Goal: Task Accomplishment & Management: Complete application form

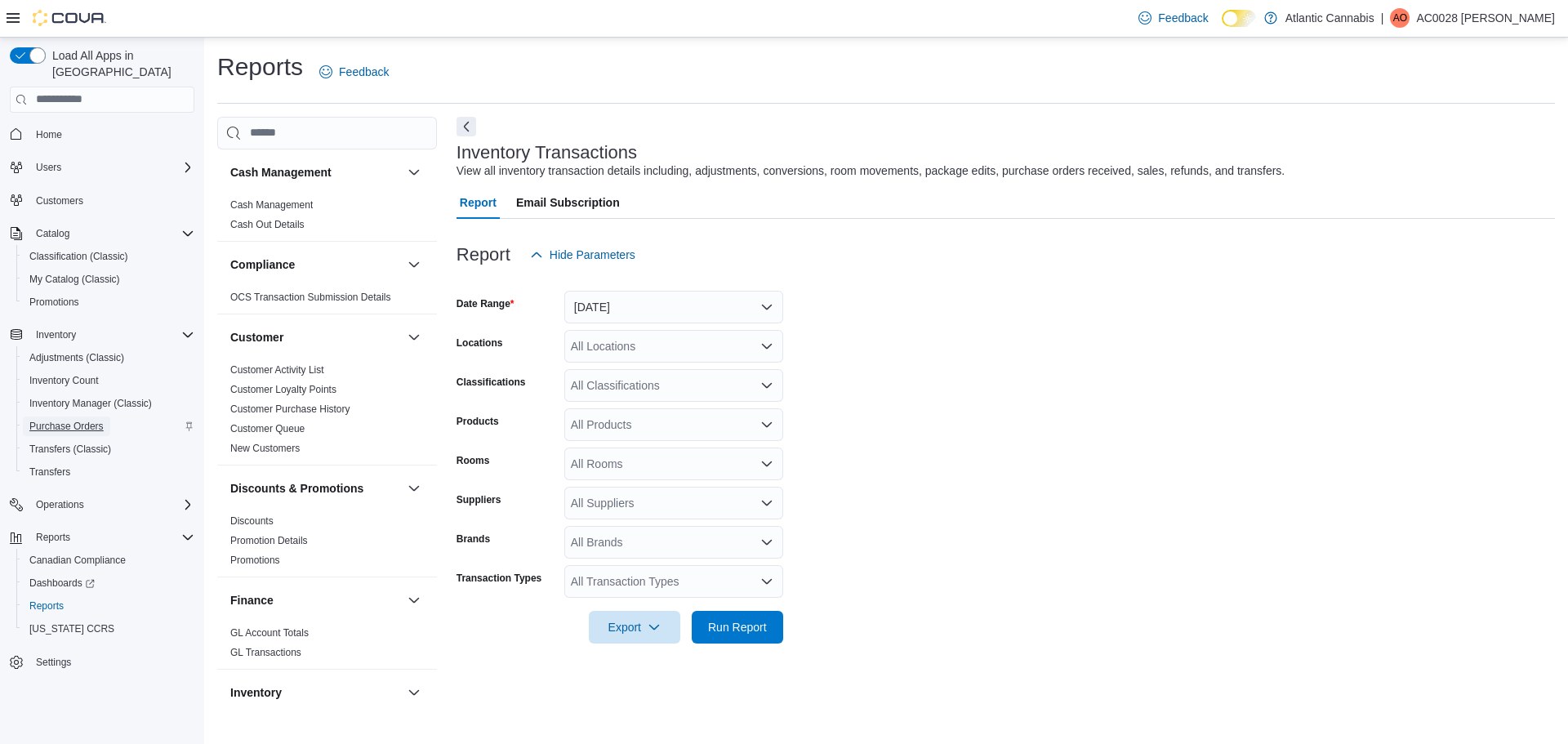
click at [56, 416] on span "Purchase Orders" at bounding box center [66, 426] width 74 height 20
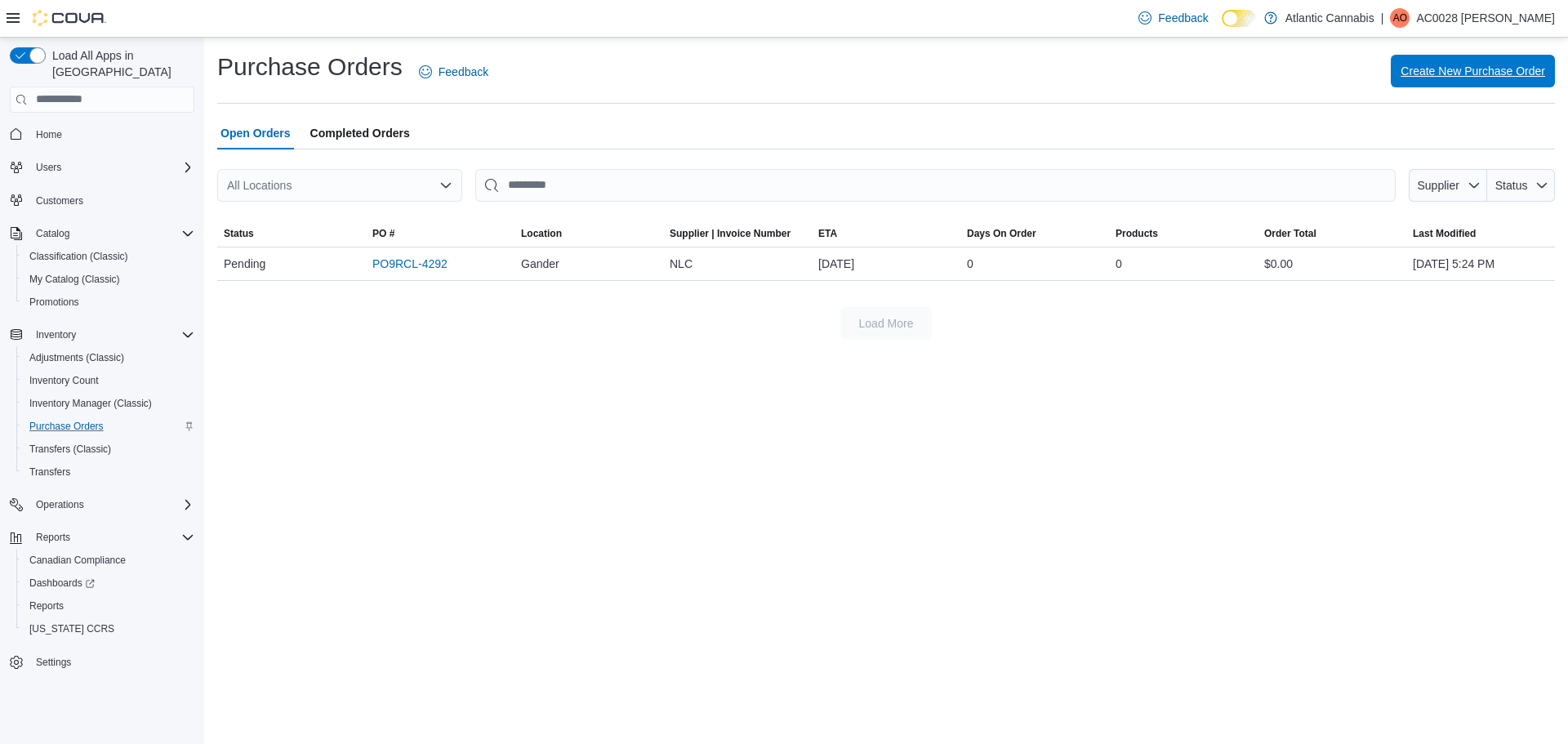
click at [1469, 65] on span "Create New Purchase Order" at bounding box center [1472, 71] width 145 height 17
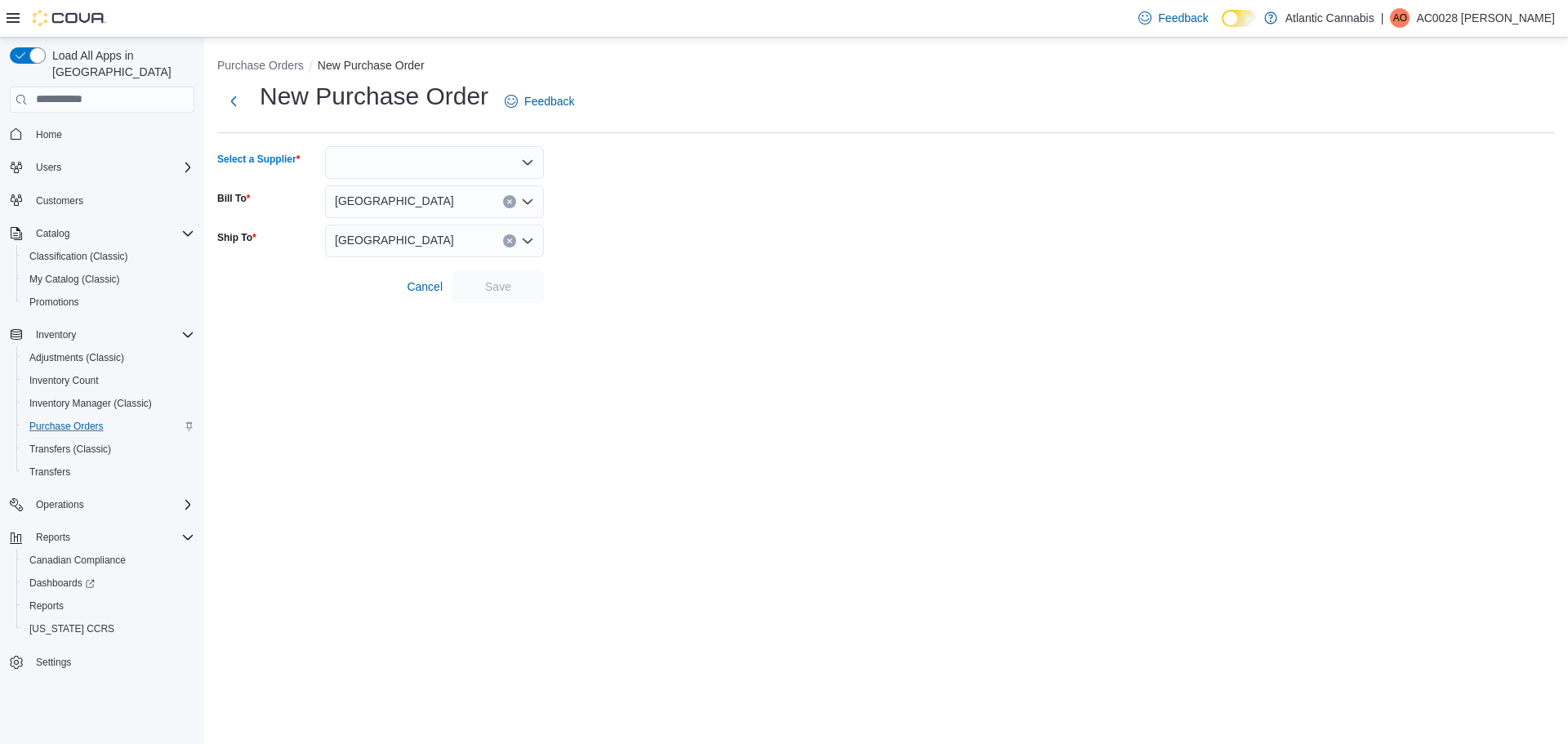
click at [376, 154] on div at bounding box center [434, 162] width 219 height 32
click at [742, 218] on form "Select a Supplier Bill To [GEOGRAPHIC_DATA] Ship To [GEOGRAPHIC_DATA] Cancel Sa…" at bounding box center [886, 224] width 1338 height 157
click at [396, 171] on div at bounding box center [434, 162] width 219 height 32
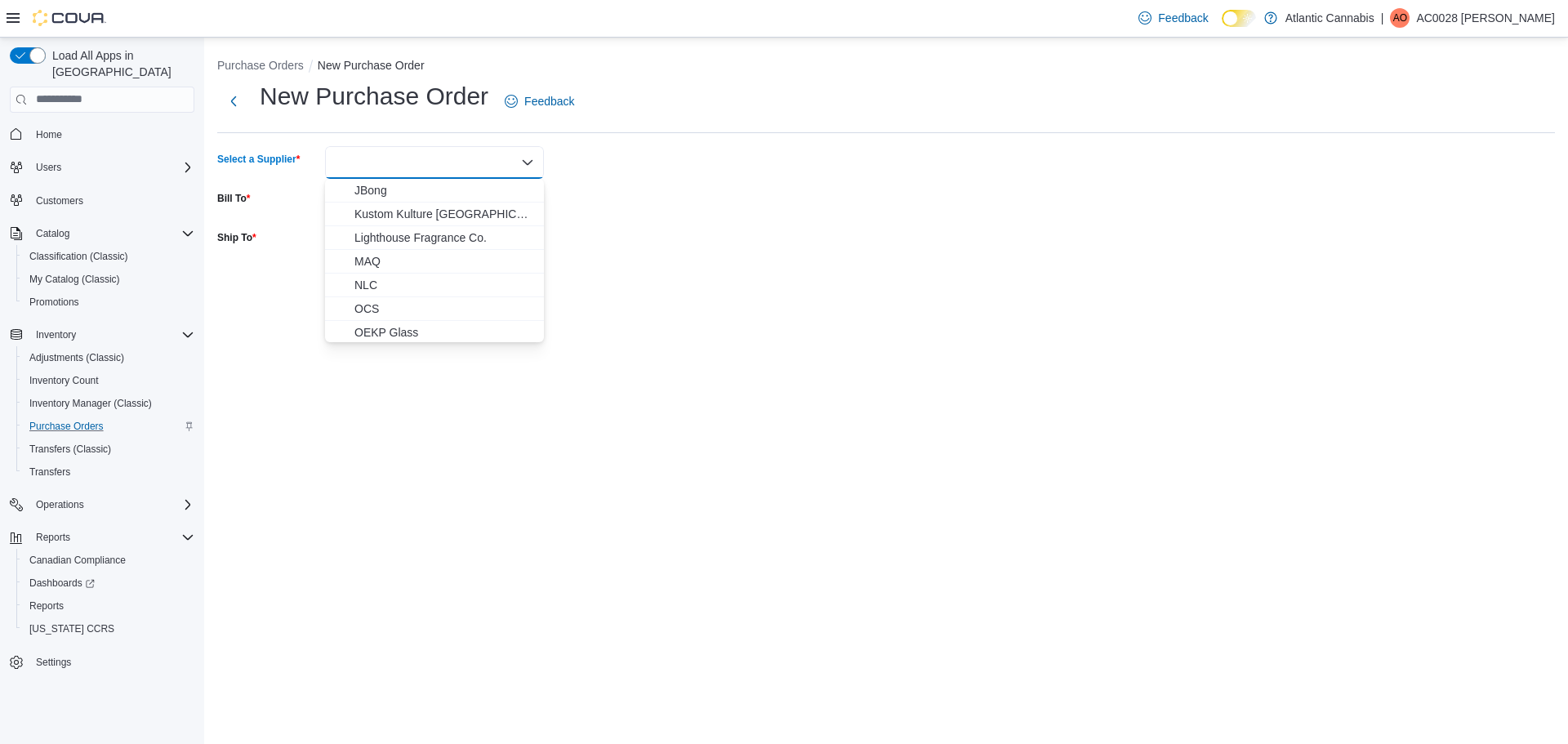
scroll to position [409, 0]
click at [358, 254] on span "NLC" at bounding box center [444, 256] width 179 height 17
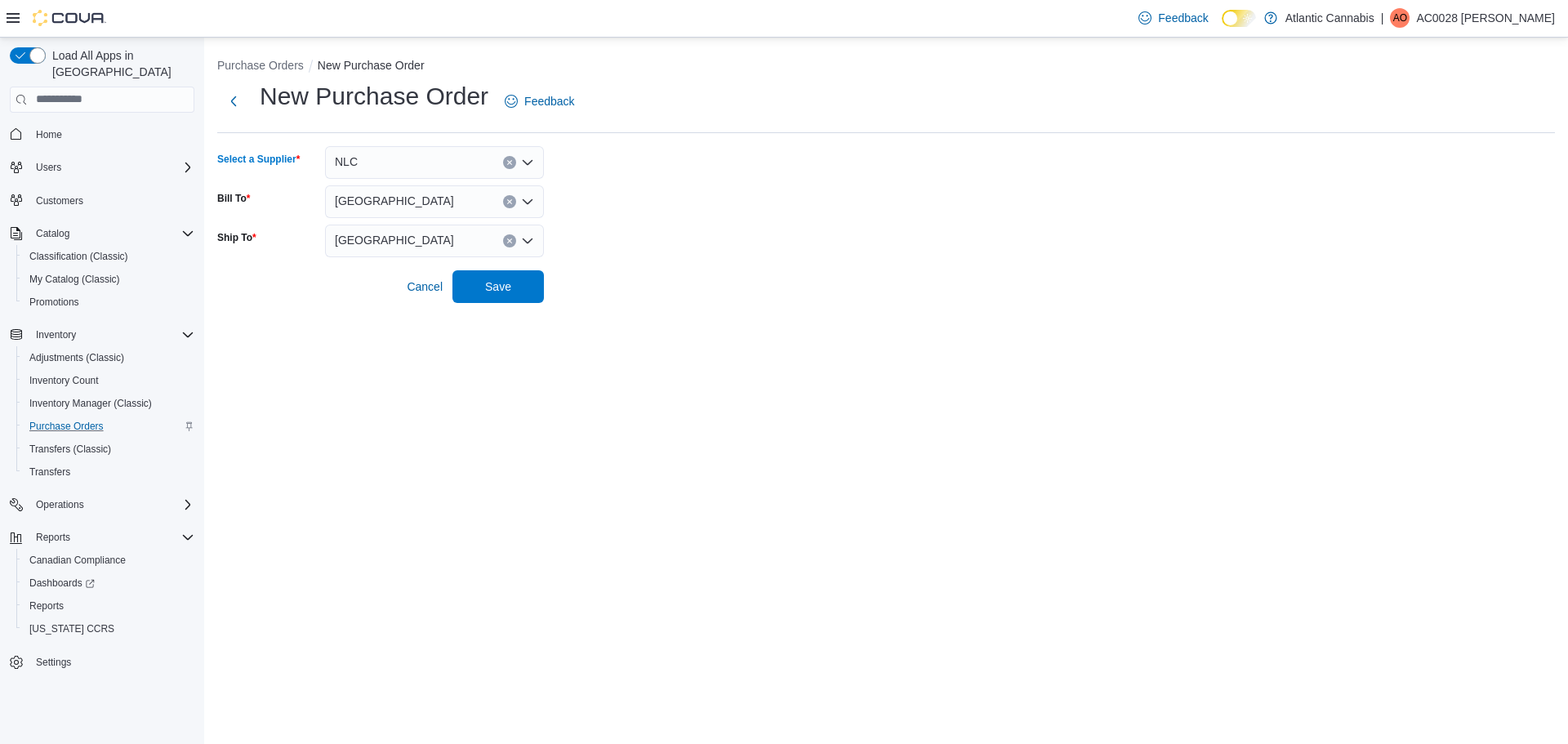
click at [657, 261] on div at bounding box center [886, 264] width 1338 height 13
click at [472, 283] on span "Save" at bounding box center [498, 285] width 72 height 32
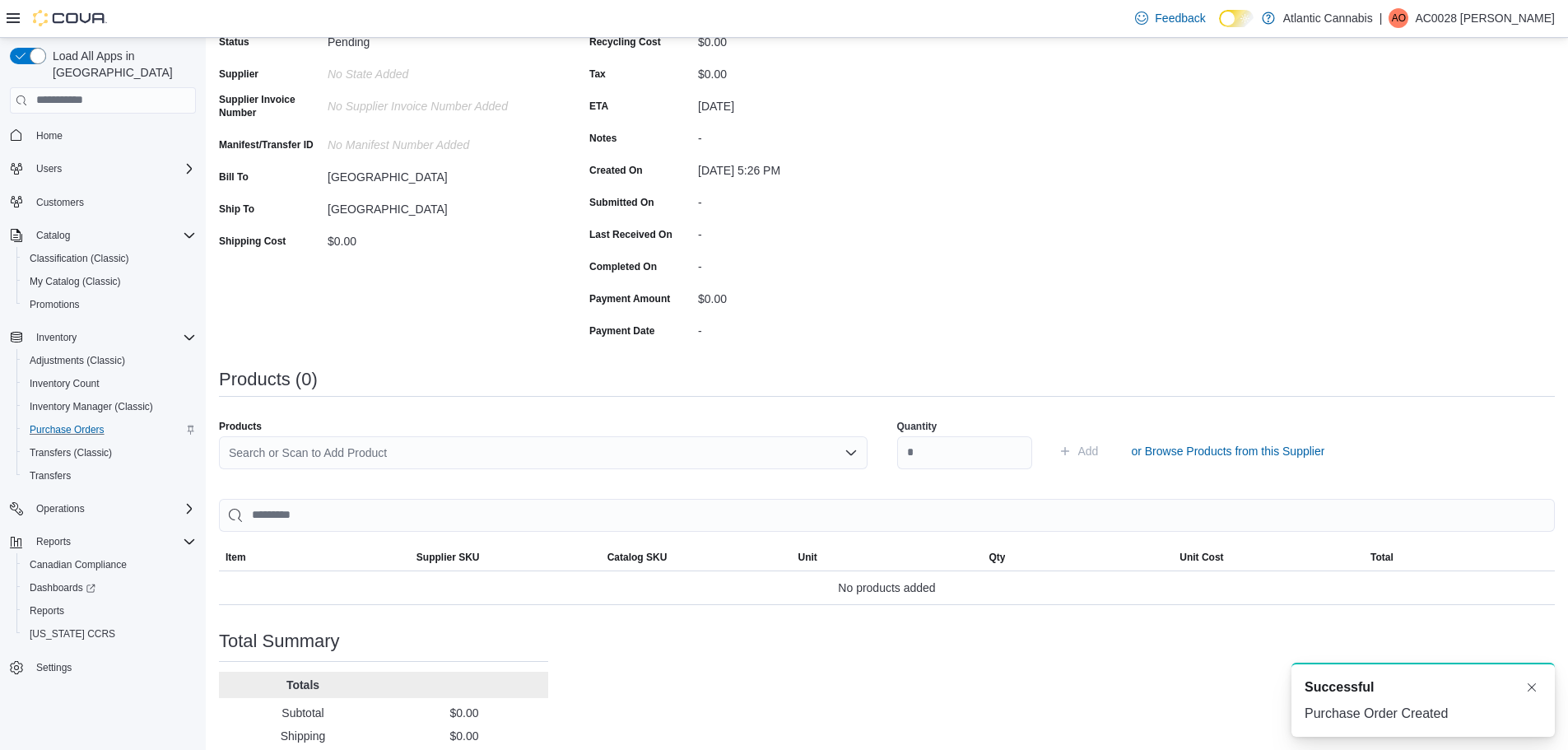
scroll to position [247, 0]
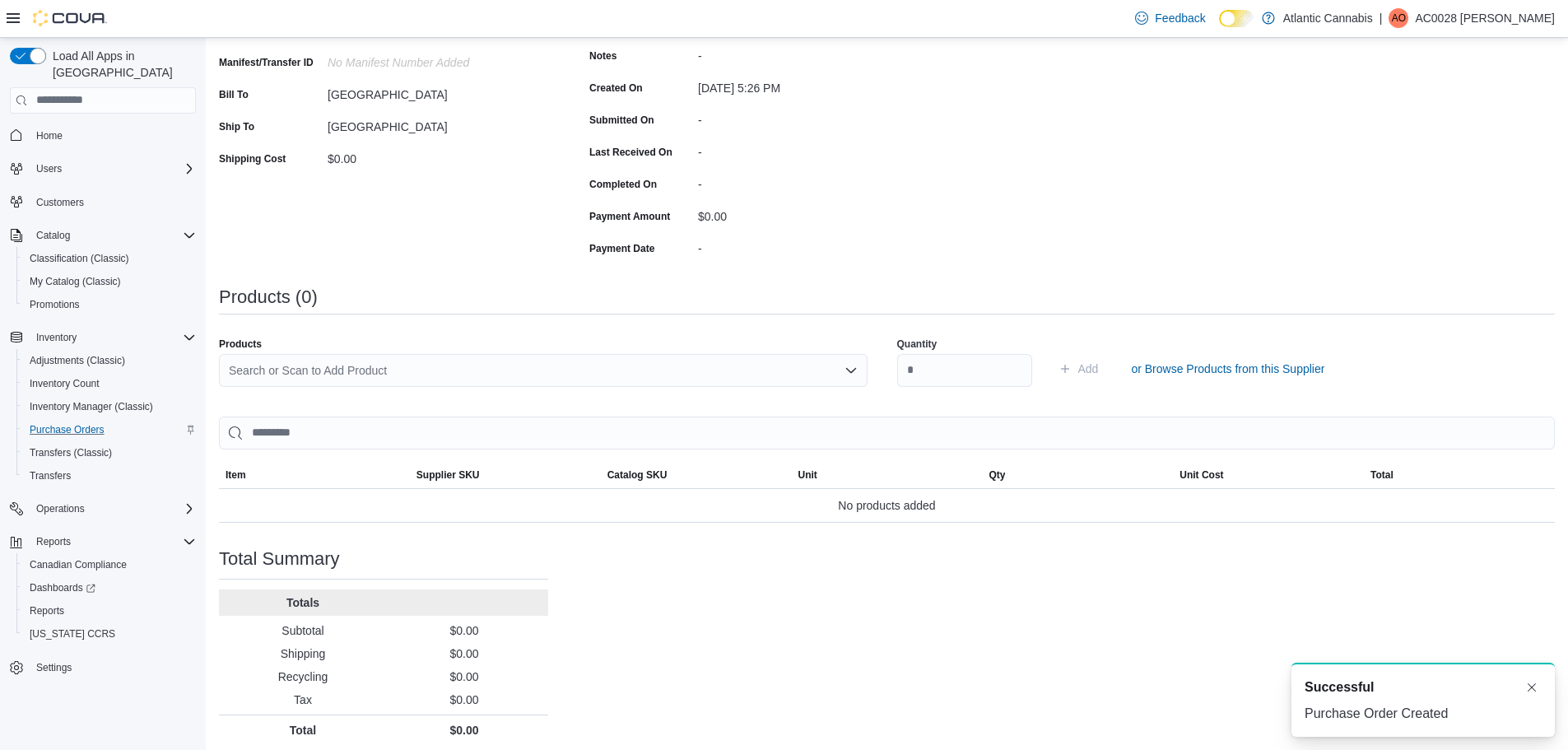
click at [374, 369] on div "Search or Scan to Add Product" at bounding box center [543, 370] width 649 height 33
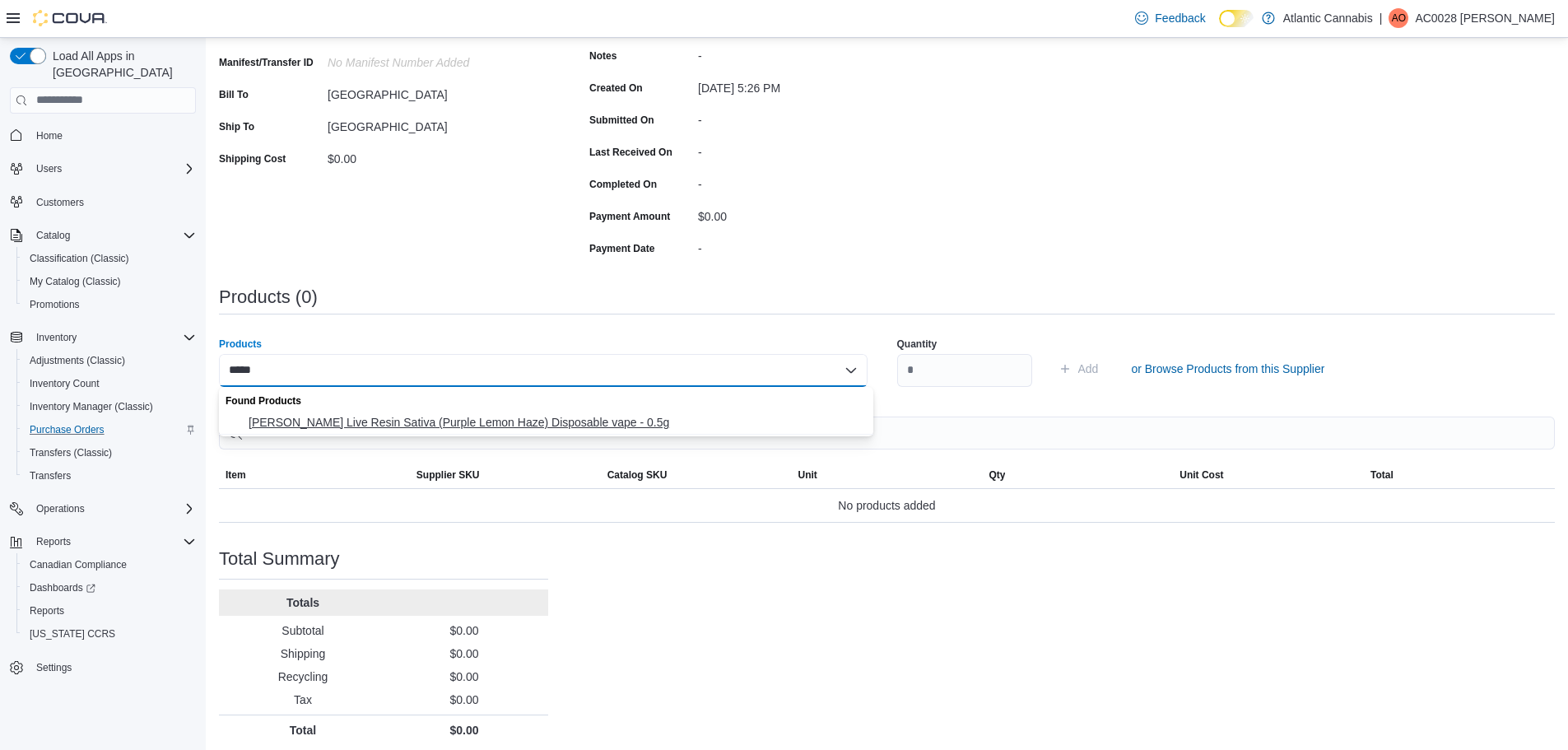
type input "*****"
click at [409, 422] on span "[PERSON_NAME] Live Resin Sativa (Purple Lemon Haze) Disposable vape - 0.5g" at bounding box center [556, 423] width 615 height 17
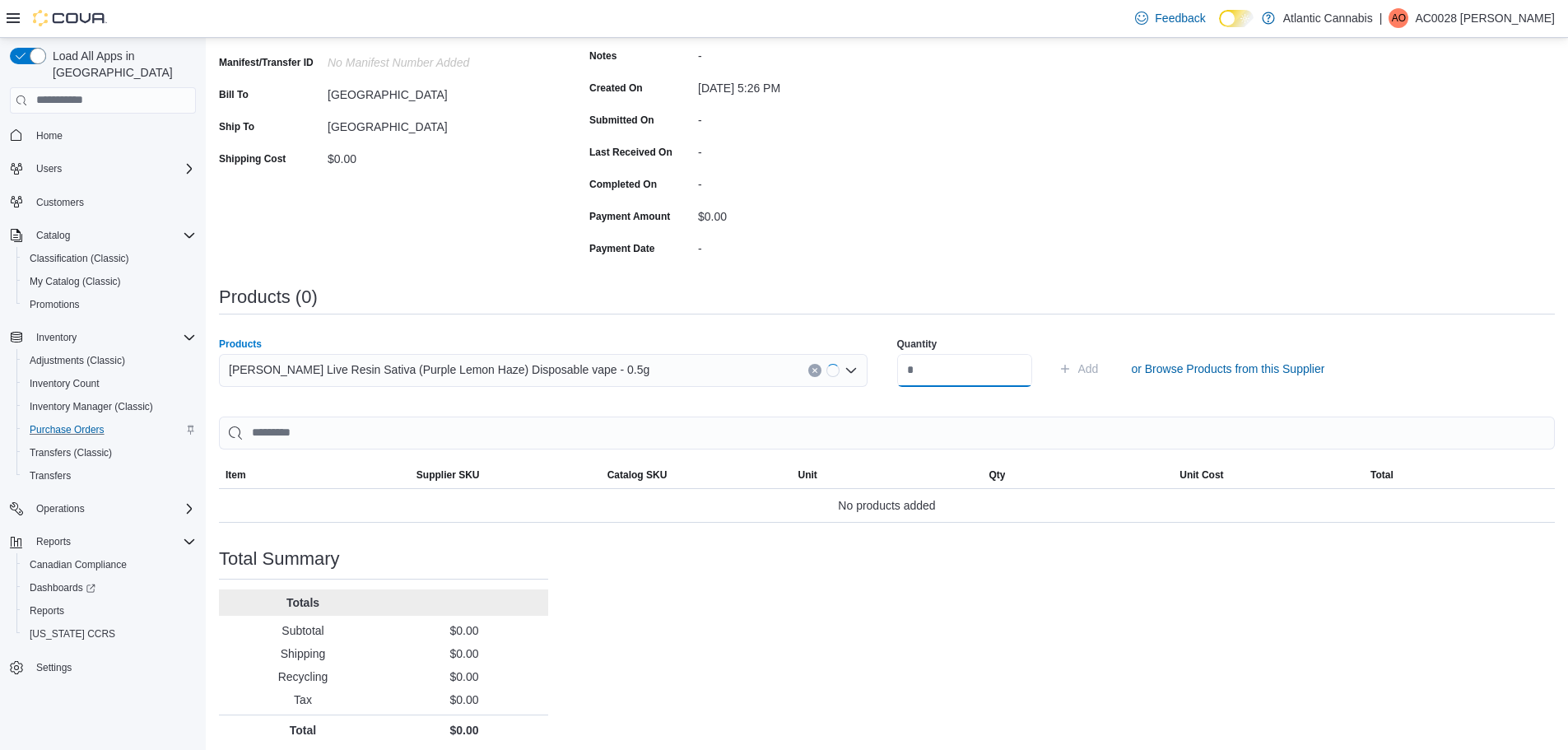
click at [960, 366] on input "number" at bounding box center [964, 370] width 135 height 33
type input "*"
click at [1099, 366] on span "Add" at bounding box center [1088, 369] width 21 height 17
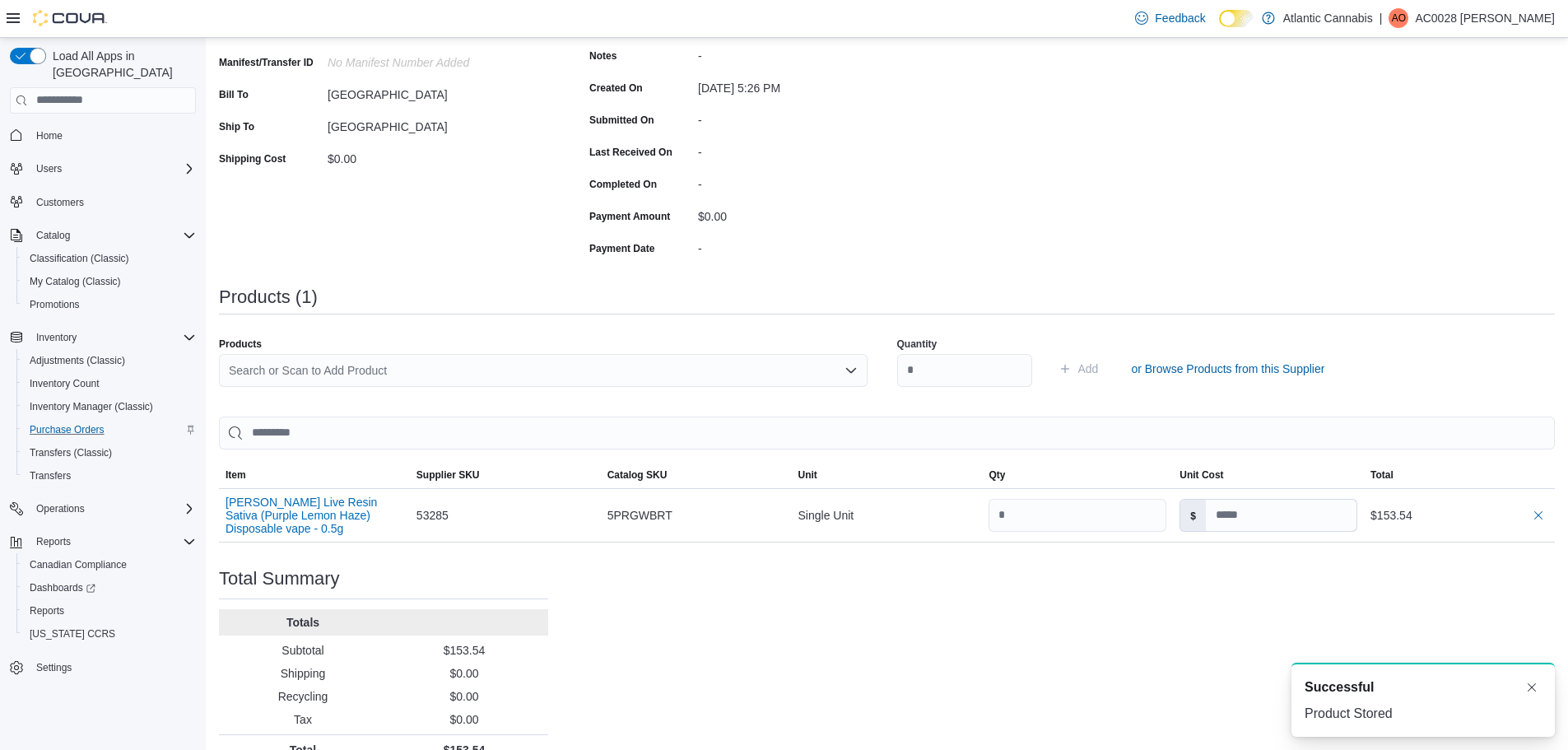
scroll to position [0, 0]
click at [368, 364] on div "Search or Scan to Add Product" at bounding box center [543, 370] width 649 height 33
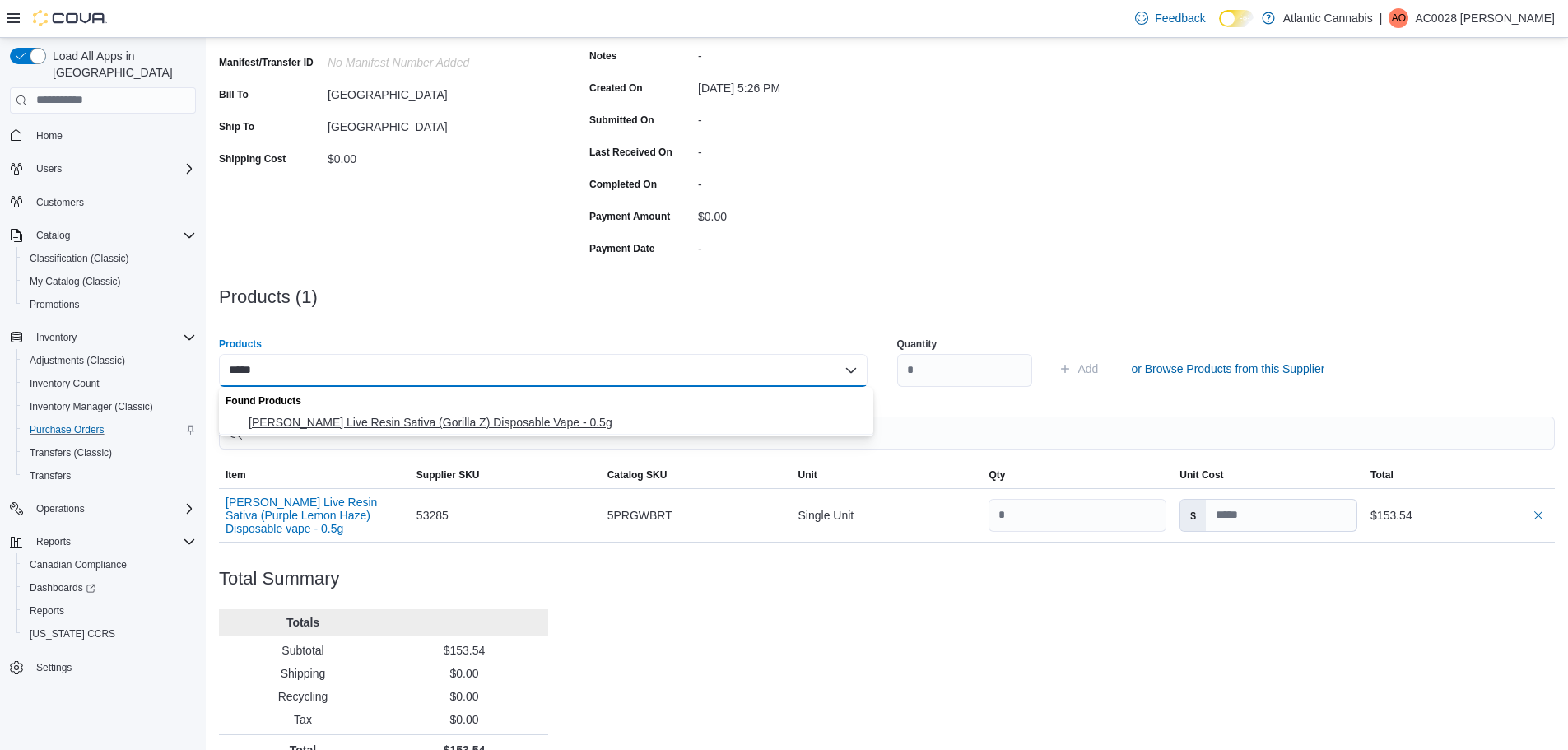
type input "*****"
click at [367, 419] on span "[PERSON_NAME] Live Resin Sativa (Gorilla Z) Disposable Vape - 0.5g" at bounding box center [556, 423] width 615 height 17
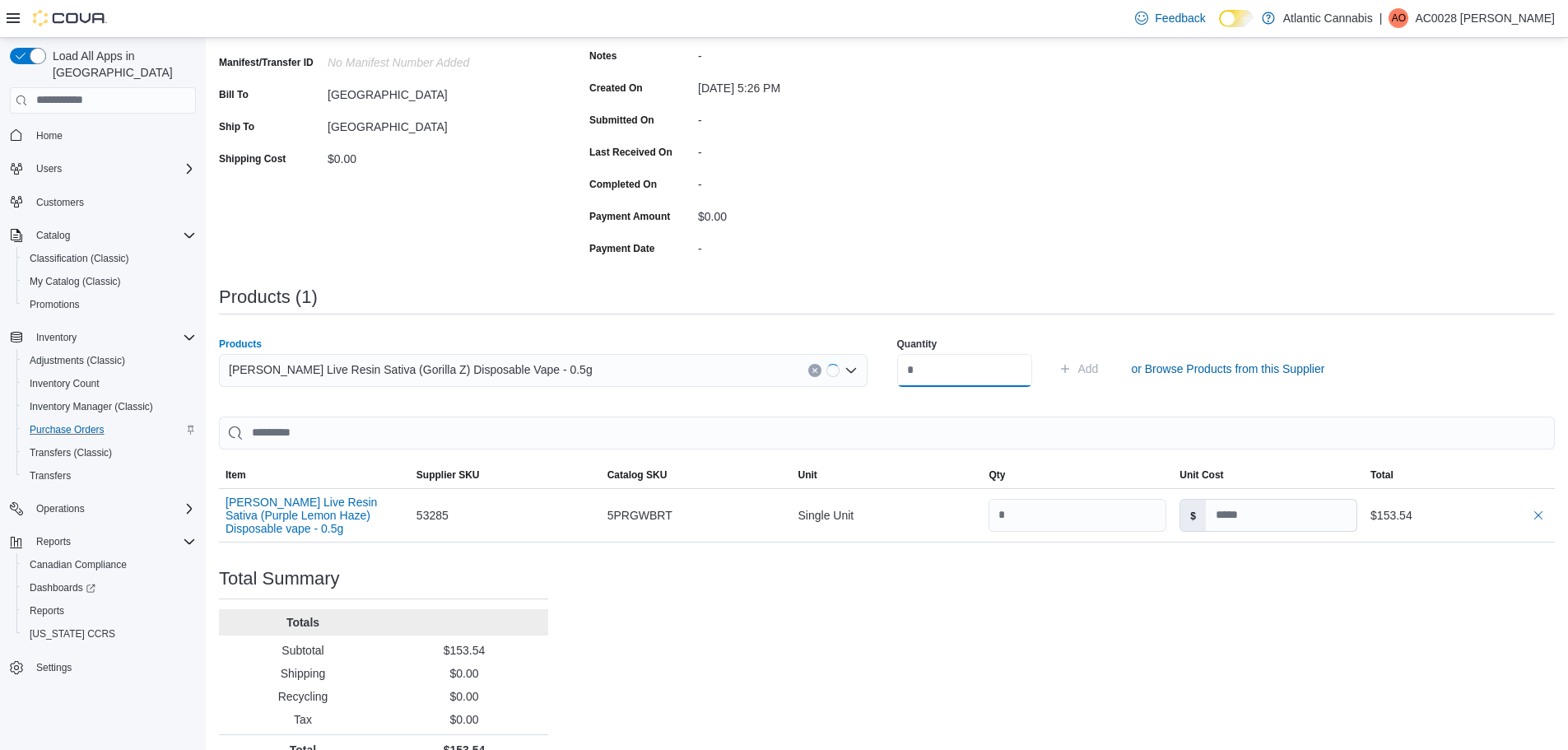
click at [977, 370] on input "number" at bounding box center [964, 370] width 135 height 33
type input "*"
click at [1099, 359] on span "Add" at bounding box center [1079, 368] width 40 height 33
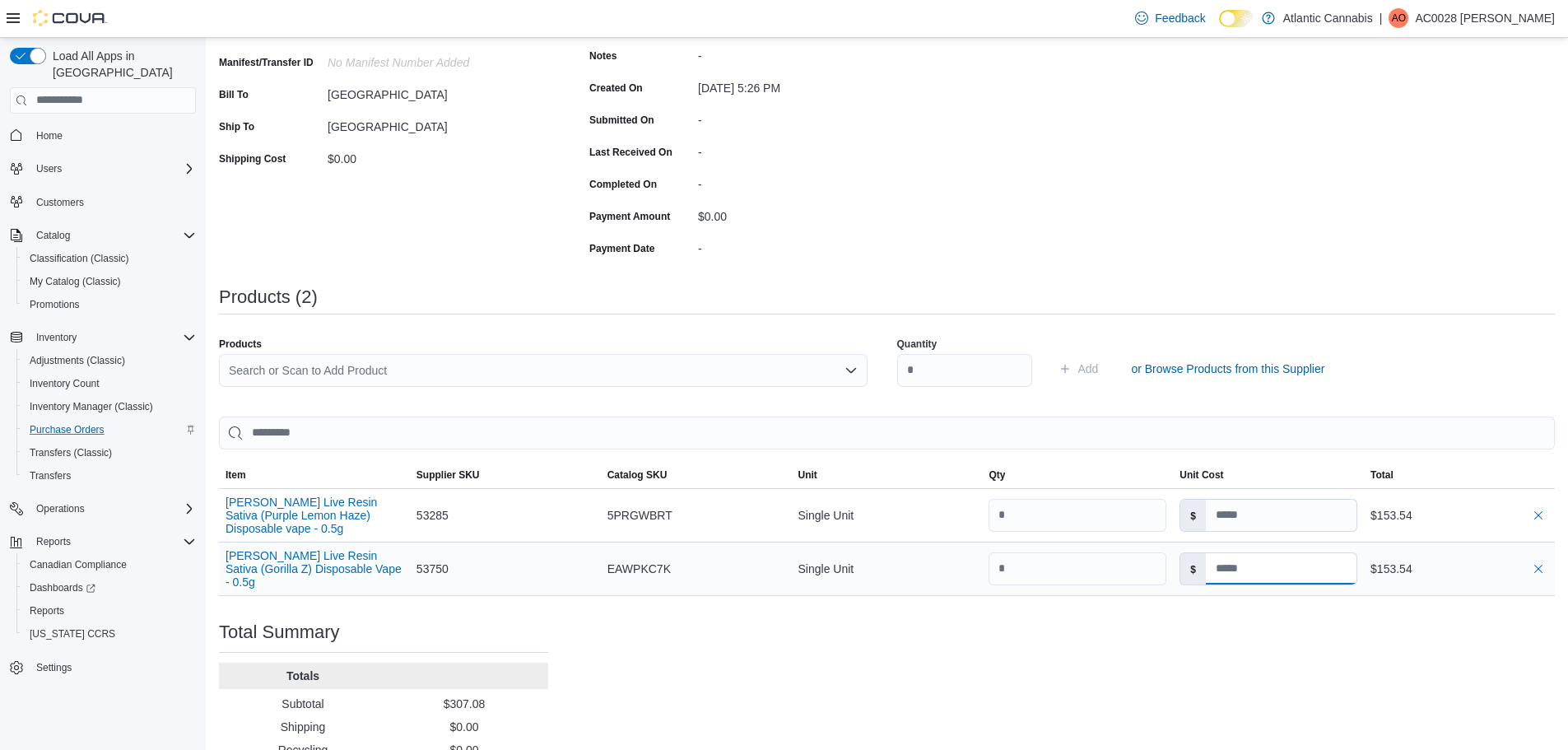
click at [1290, 571] on input at bounding box center [1282, 568] width 151 height 31
type input "*****"
click at [1273, 625] on div "Purchase Order: PO9RCL-4293 Feedback Purchase Order Details Edit Status Pending…" at bounding box center [887, 359] width 1336 height 917
click at [383, 368] on div "Search or Scan to Add Product" at bounding box center [543, 370] width 649 height 33
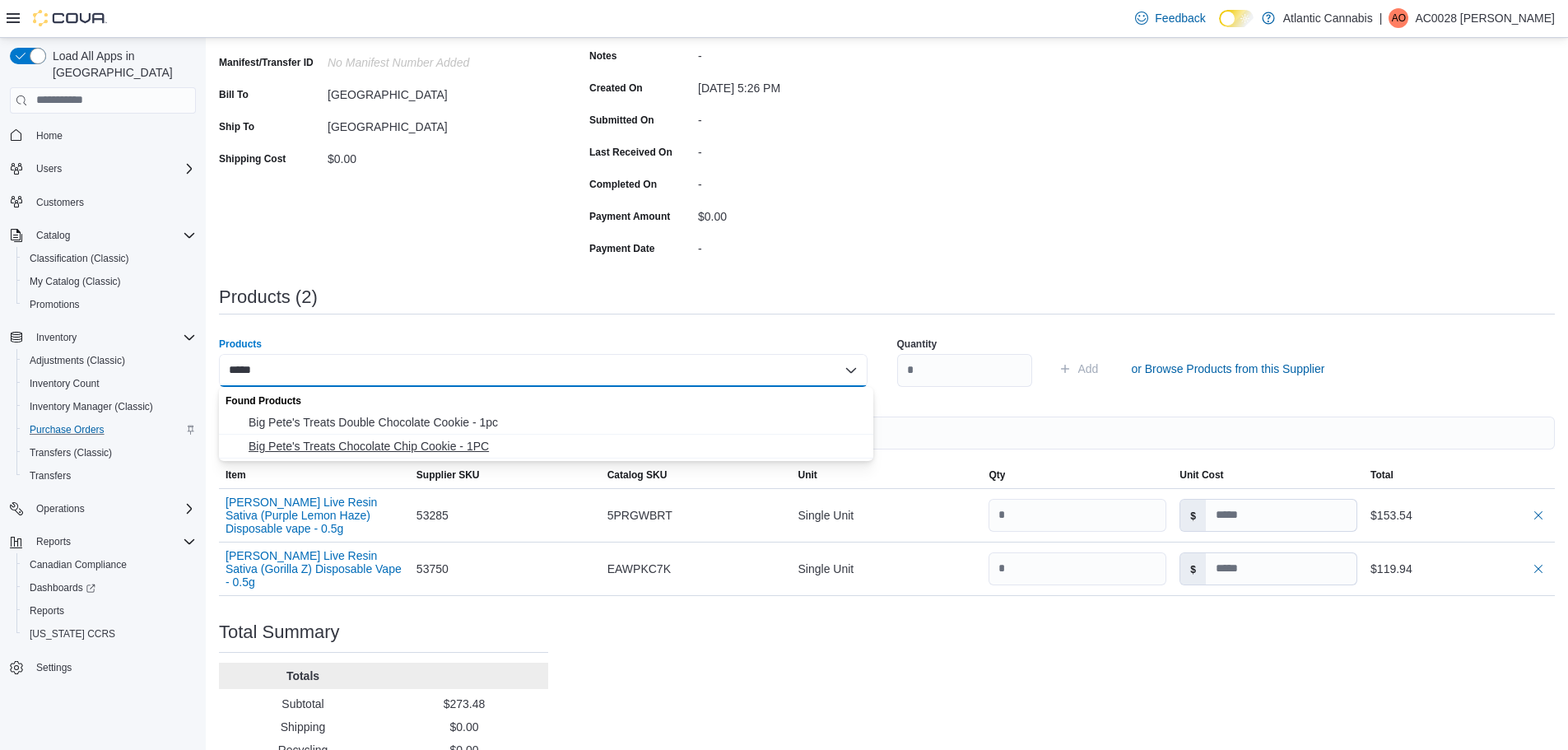
type input "*****"
click at [368, 444] on span "Big Pete's Treats Chocolate Chip Cookie - 1PC" at bounding box center [556, 446] width 615 height 17
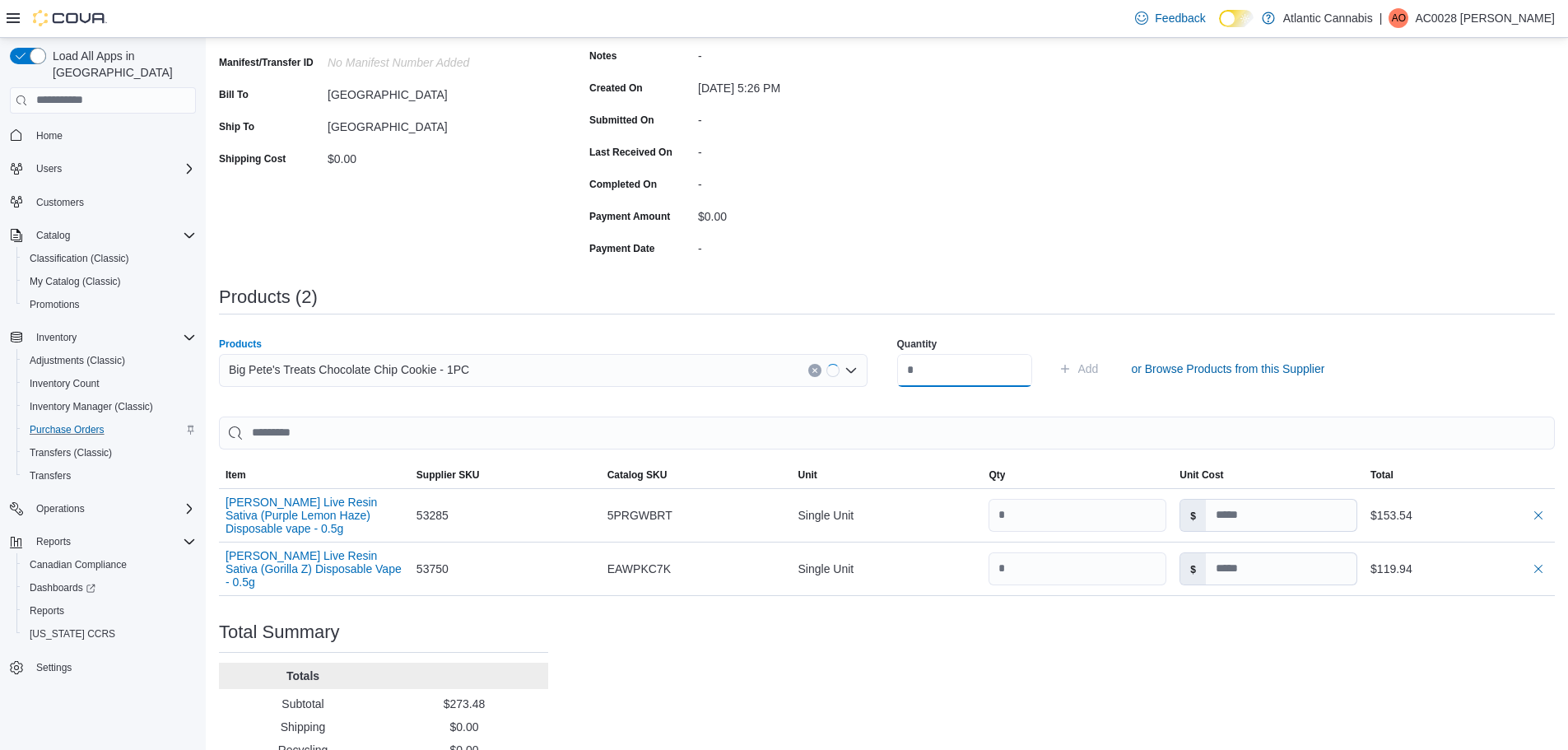
click at [977, 370] on input "number" at bounding box center [964, 370] width 135 height 33
type input "**"
click at [1099, 367] on span "Add" at bounding box center [1088, 369] width 21 height 17
type input "*****"
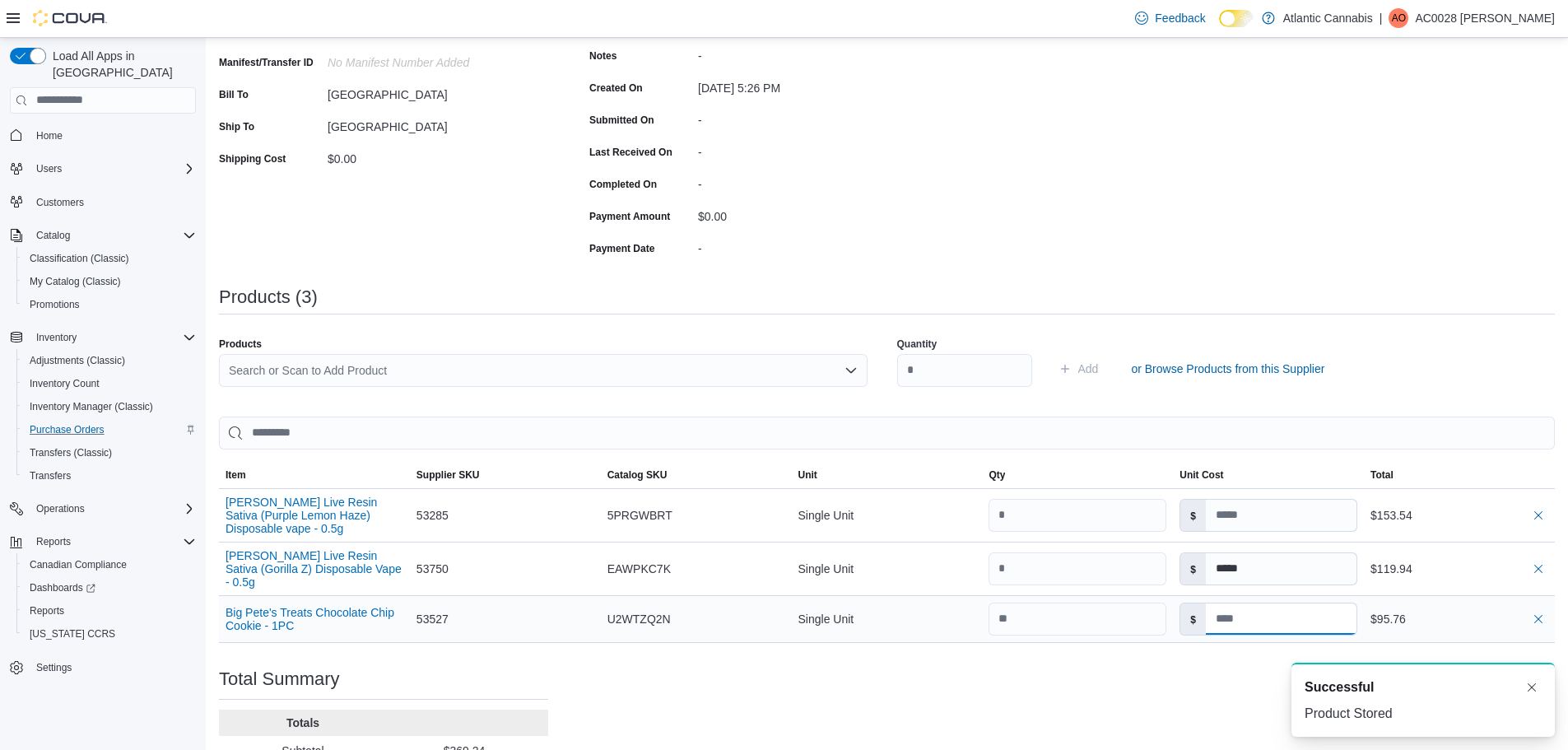
click at [1270, 611] on input at bounding box center [1282, 619] width 151 height 31
